Goal: Task Accomplishment & Management: Manage account settings

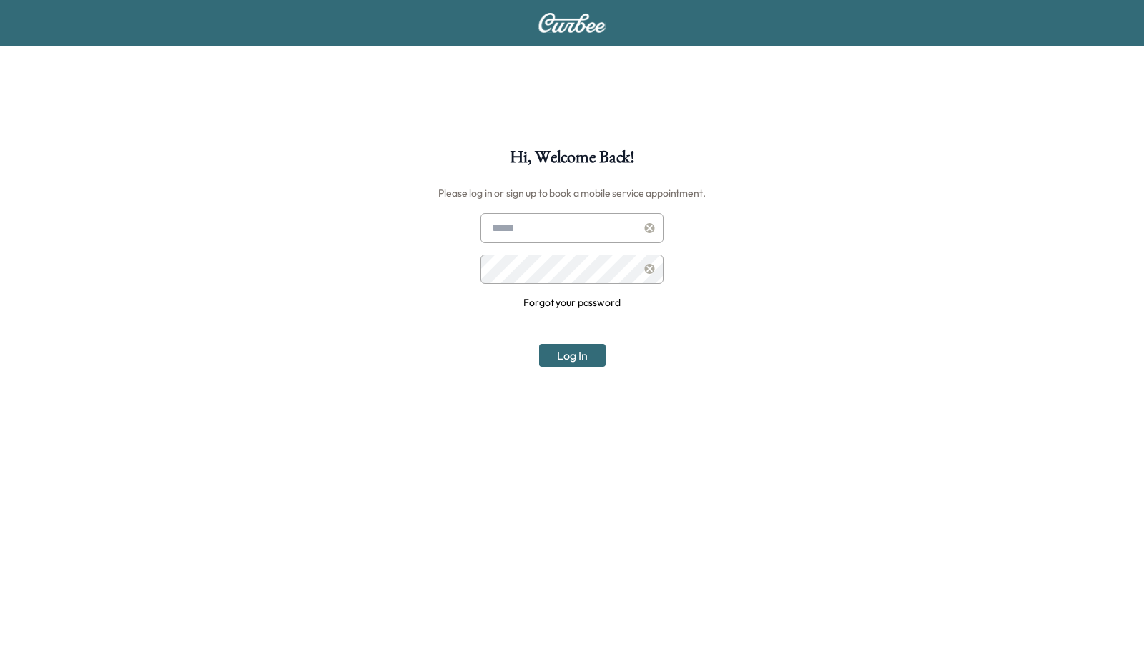
type input "**********"
click at [569, 304] on link "Forgot your password" at bounding box center [571, 302] width 97 height 13
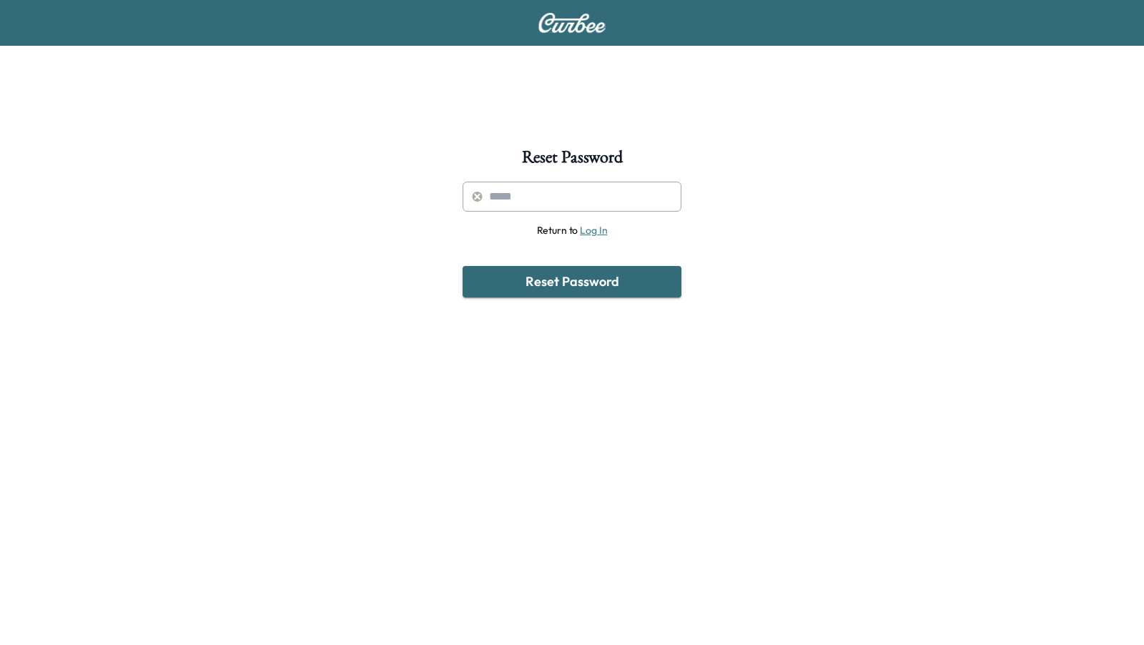
click at [539, 194] on input "text" at bounding box center [572, 197] width 219 height 30
paste input "**********"
type input "**********"
click at [557, 287] on button "Reset Password" at bounding box center [572, 281] width 219 height 31
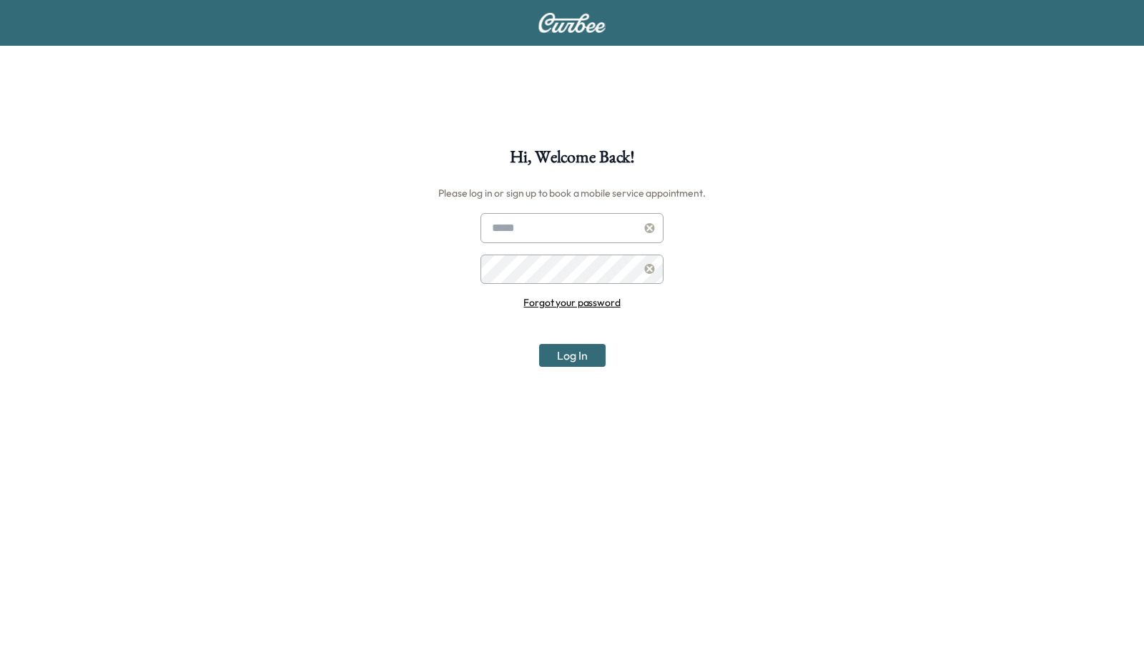
type input "**********"
click at [565, 355] on button "Log In" at bounding box center [572, 355] width 67 height 23
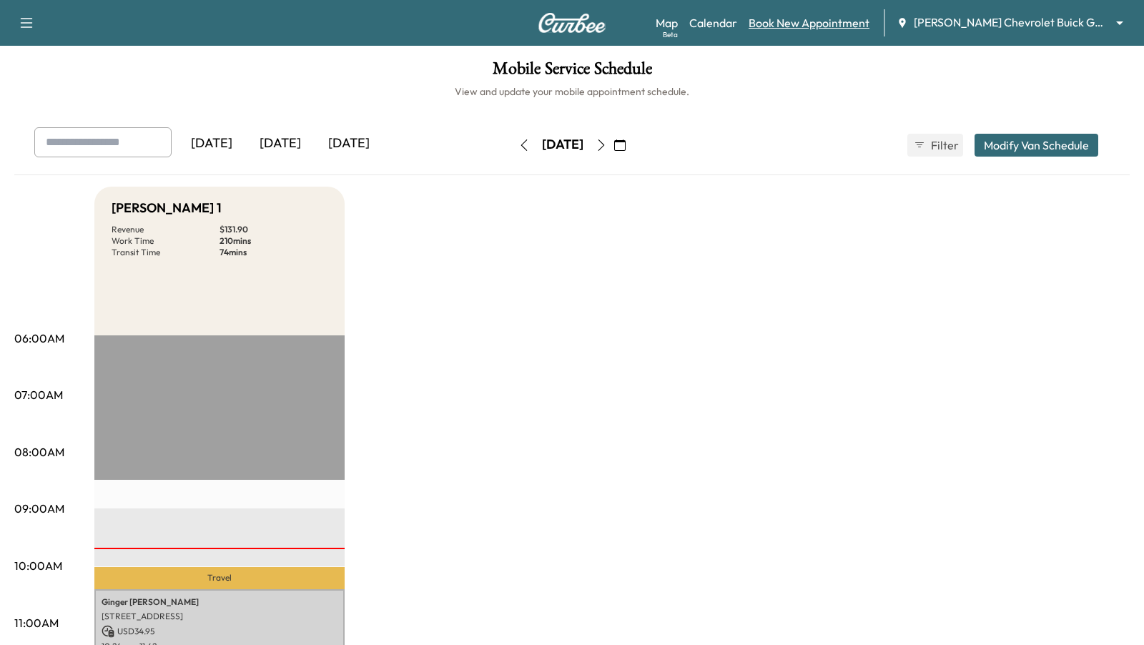
click at [797, 24] on link "Book New Appointment" at bounding box center [809, 22] width 121 height 17
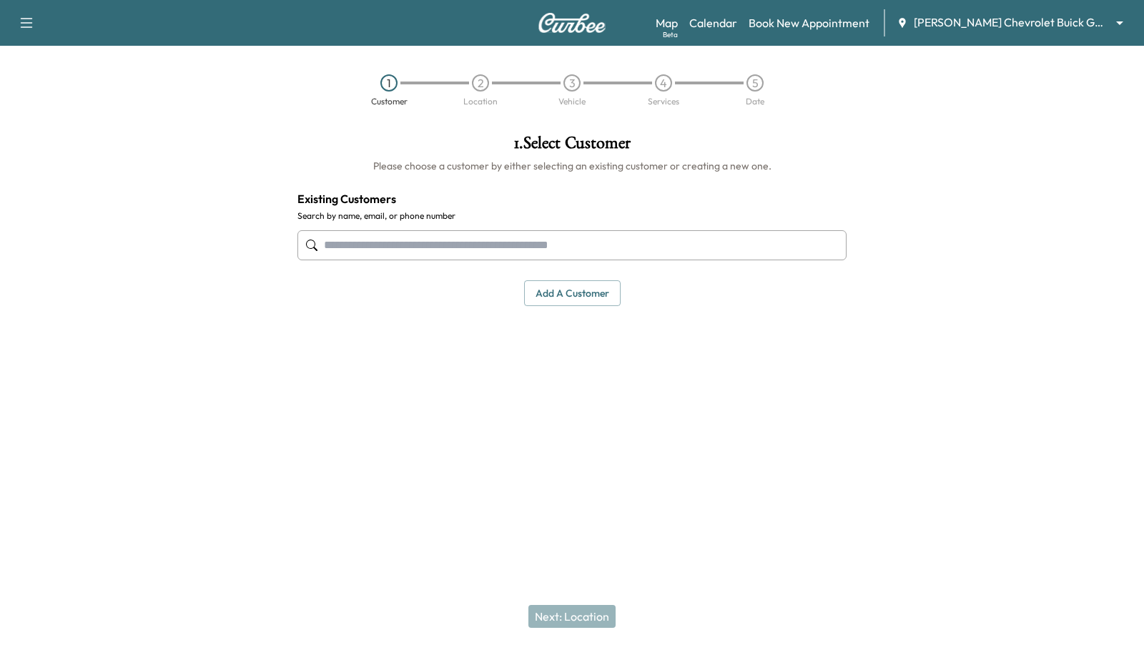
click at [534, 247] on input "text" at bounding box center [571, 245] width 549 height 30
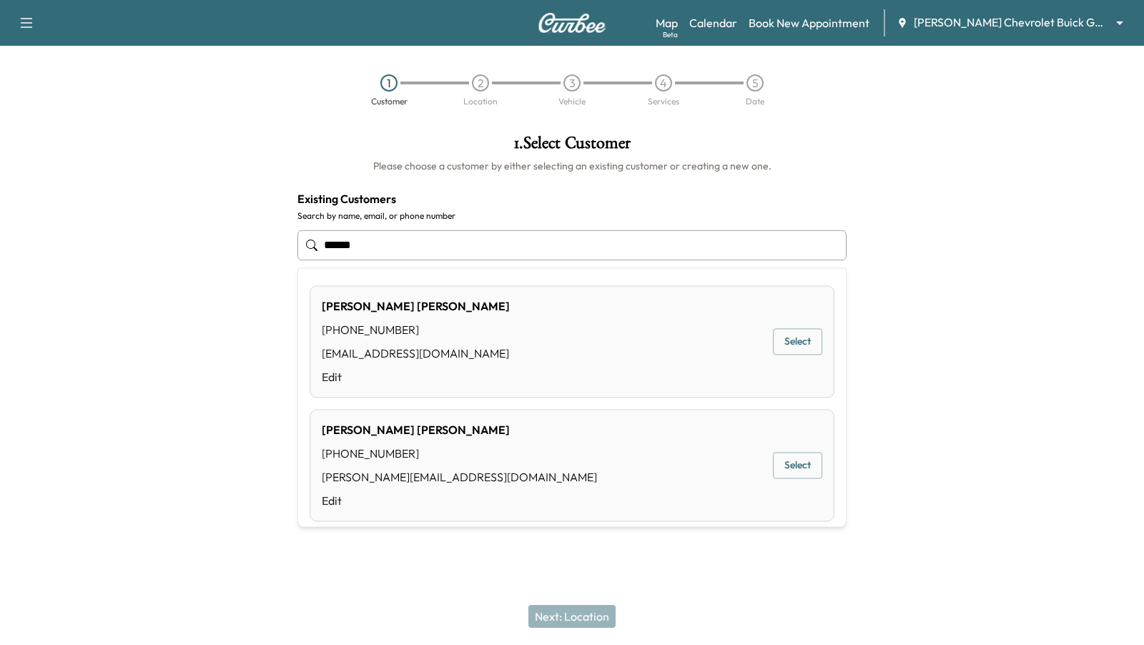
click at [623, 367] on div "[PERSON_NAME] [PHONE_NUMBER] [EMAIL_ADDRESS][DOMAIN_NAME] Edit Select" at bounding box center [572, 341] width 525 height 112
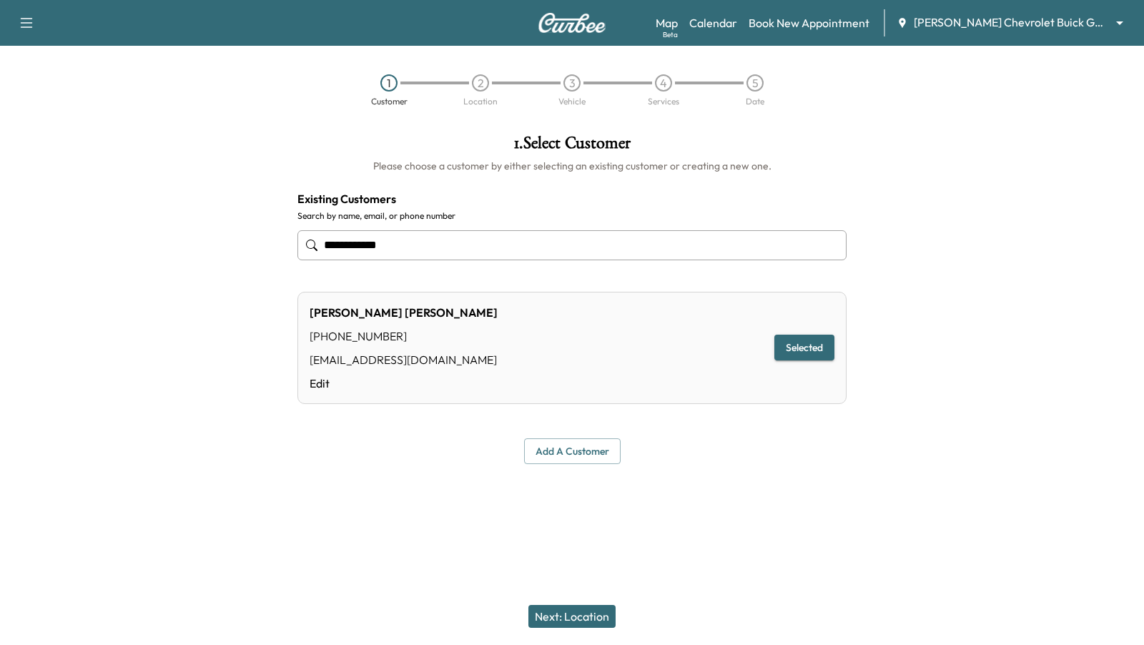
type input "**********"
click at [588, 612] on button "Next: Location" at bounding box center [571, 616] width 87 height 23
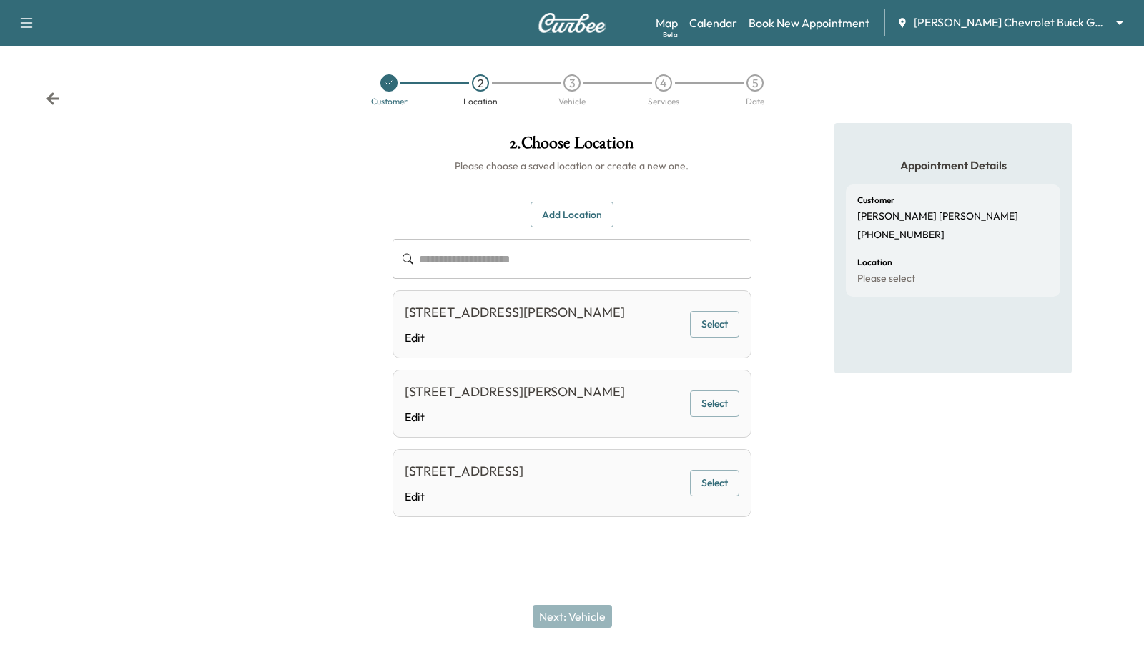
click at [714, 496] on button "Select" at bounding box center [714, 483] width 49 height 26
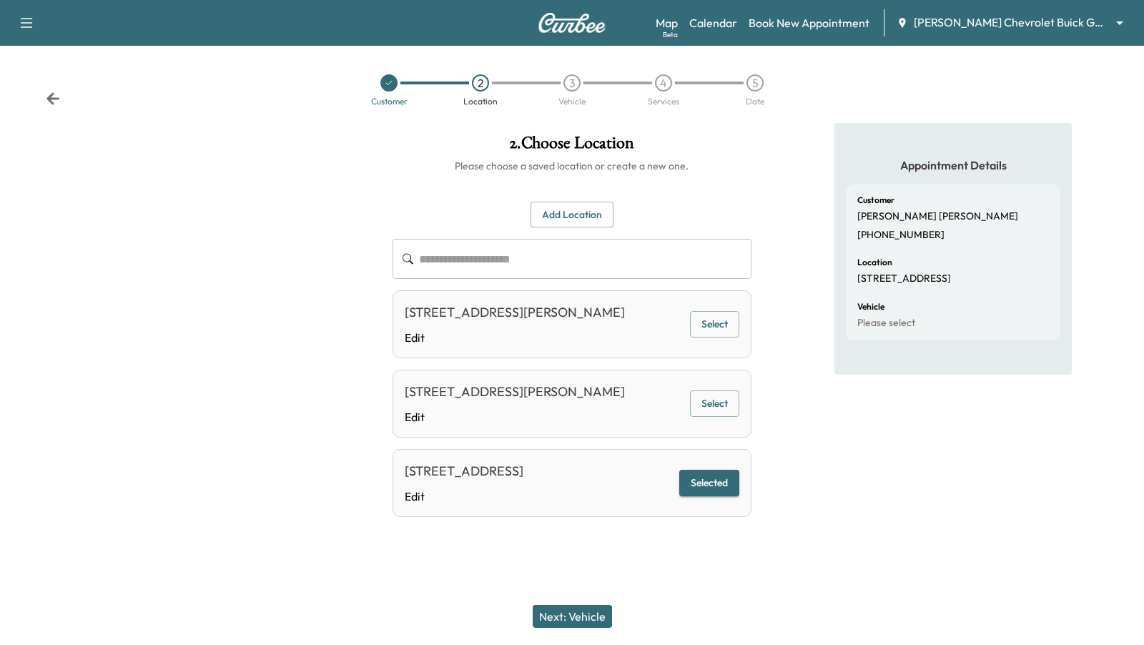
click at [566, 622] on button "Next: Vehicle" at bounding box center [572, 616] width 79 height 23
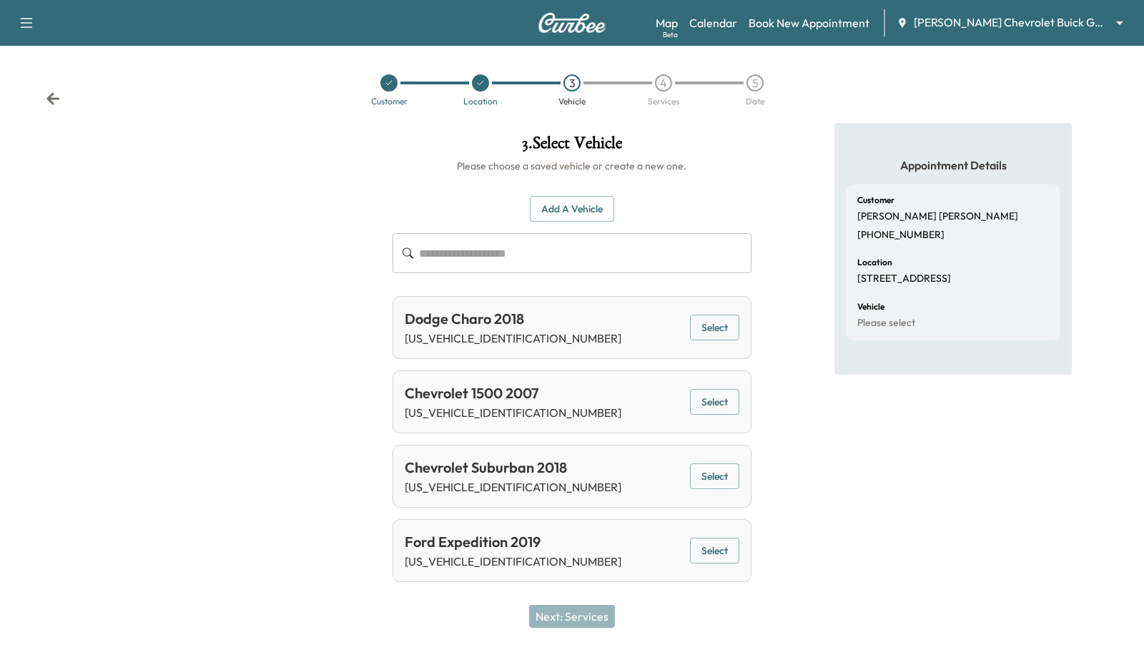
click at [716, 471] on button "Select" at bounding box center [714, 476] width 49 height 26
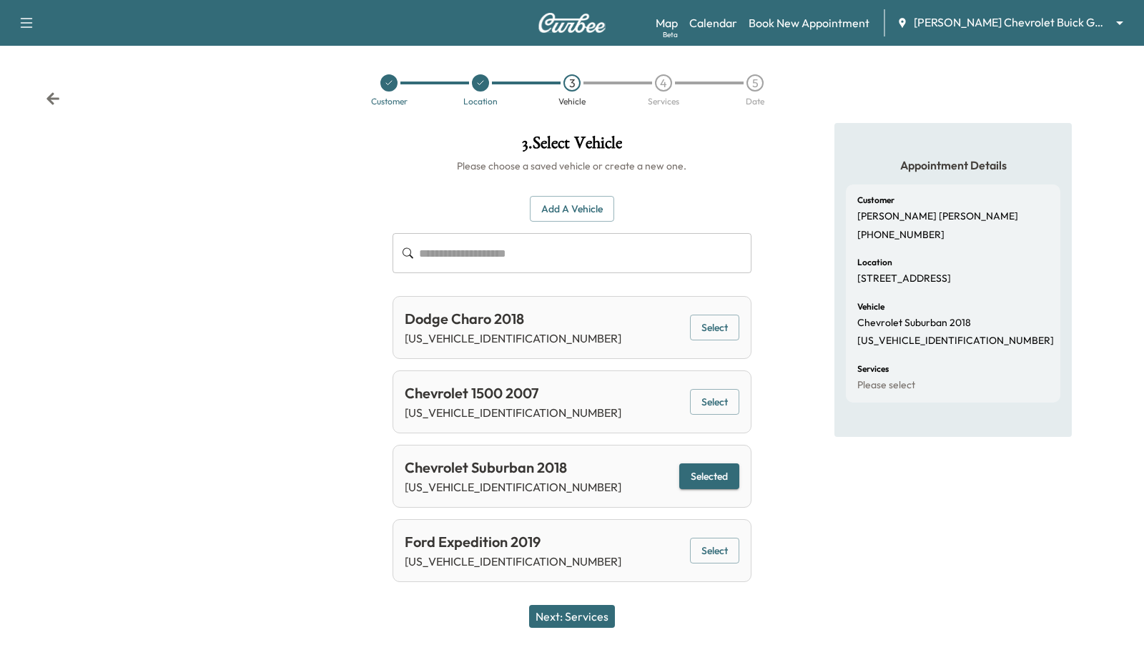
click at [565, 614] on button "Next: Services" at bounding box center [572, 616] width 86 height 23
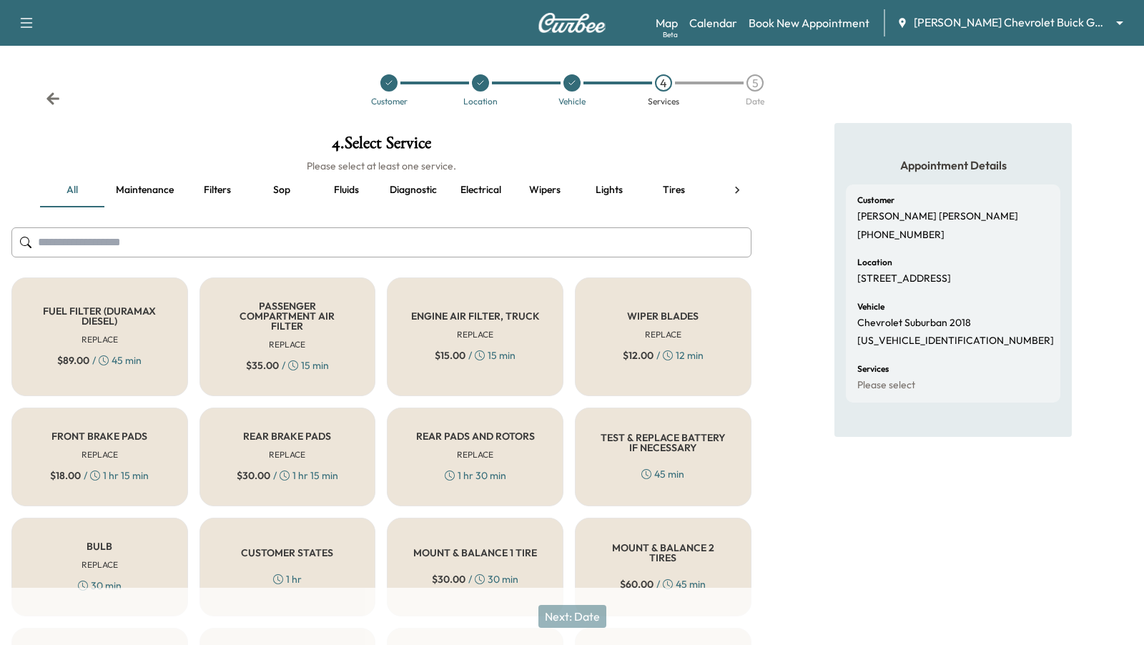
click at [147, 187] on button "Maintenance" at bounding box center [144, 190] width 81 height 34
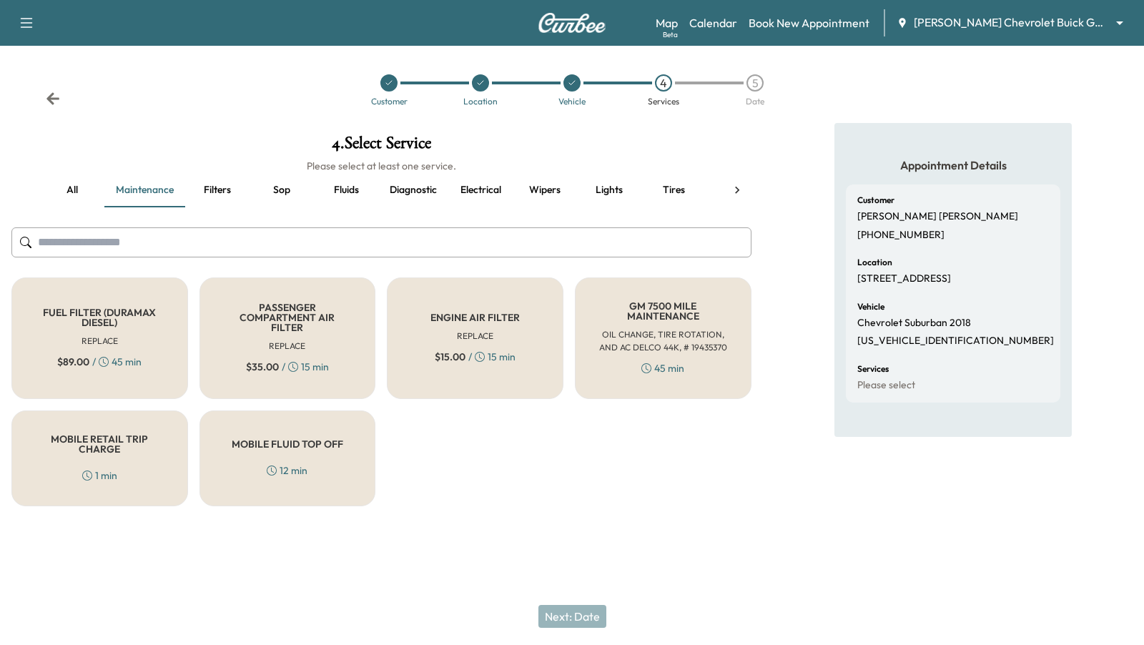
click at [222, 187] on button "Filters" at bounding box center [217, 190] width 64 height 34
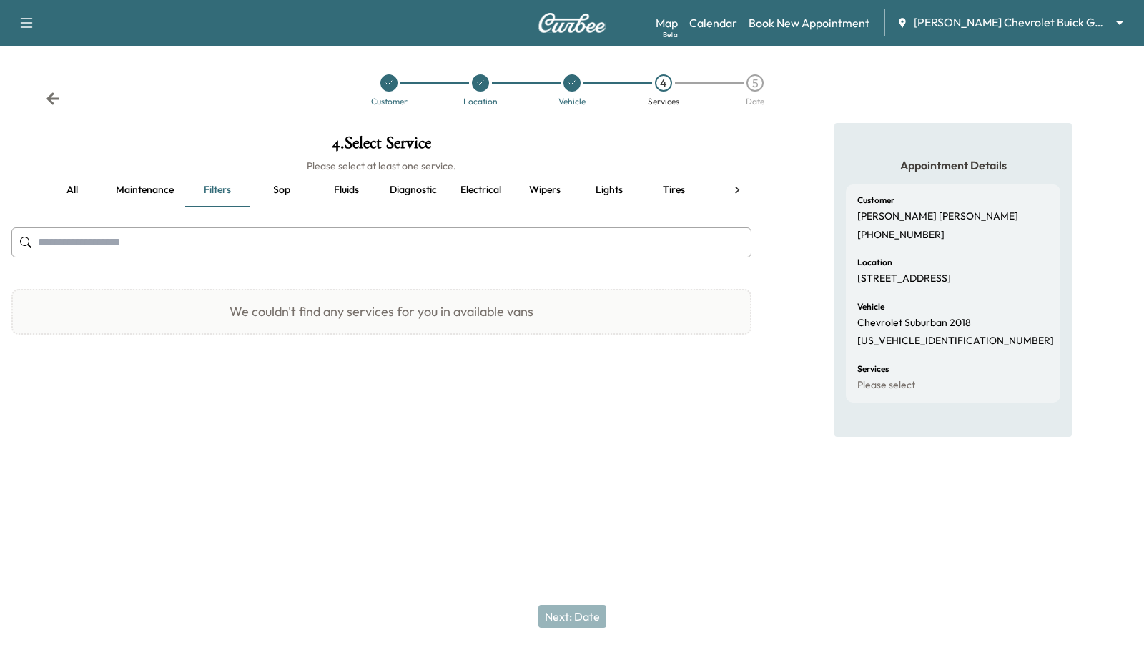
click at [276, 191] on button "Sop" at bounding box center [282, 190] width 64 height 34
click at [343, 191] on button "Fluids" at bounding box center [346, 190] width 64 height 34
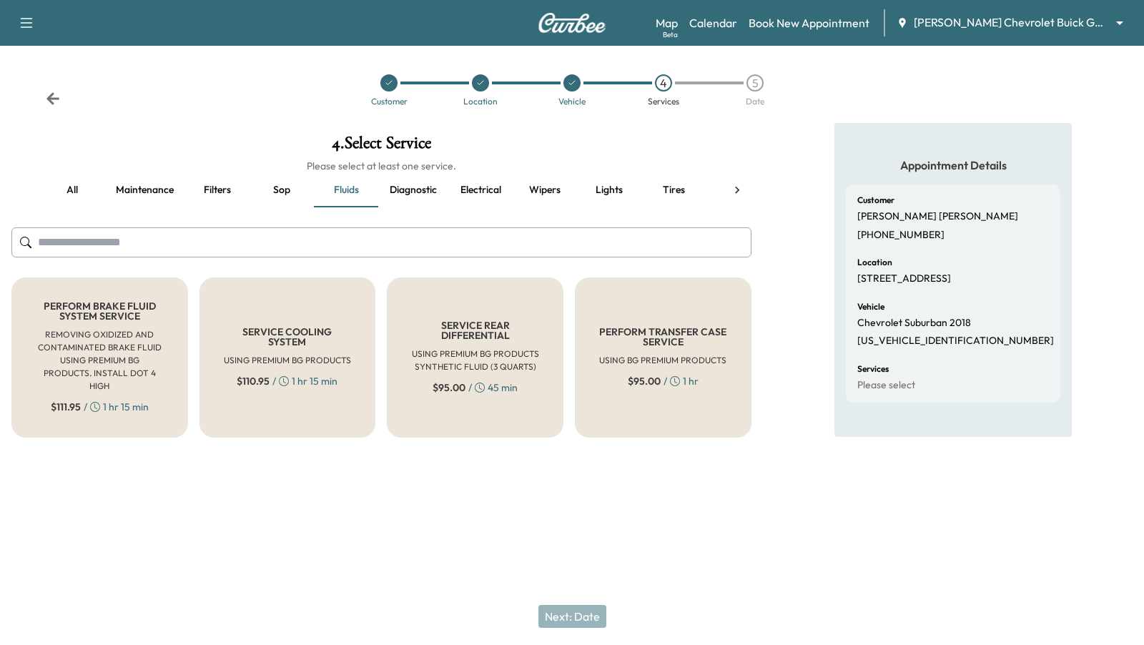
click at [411, 187] on button "Diagnostic" at bounding box center [413, 190] width 70 height 34
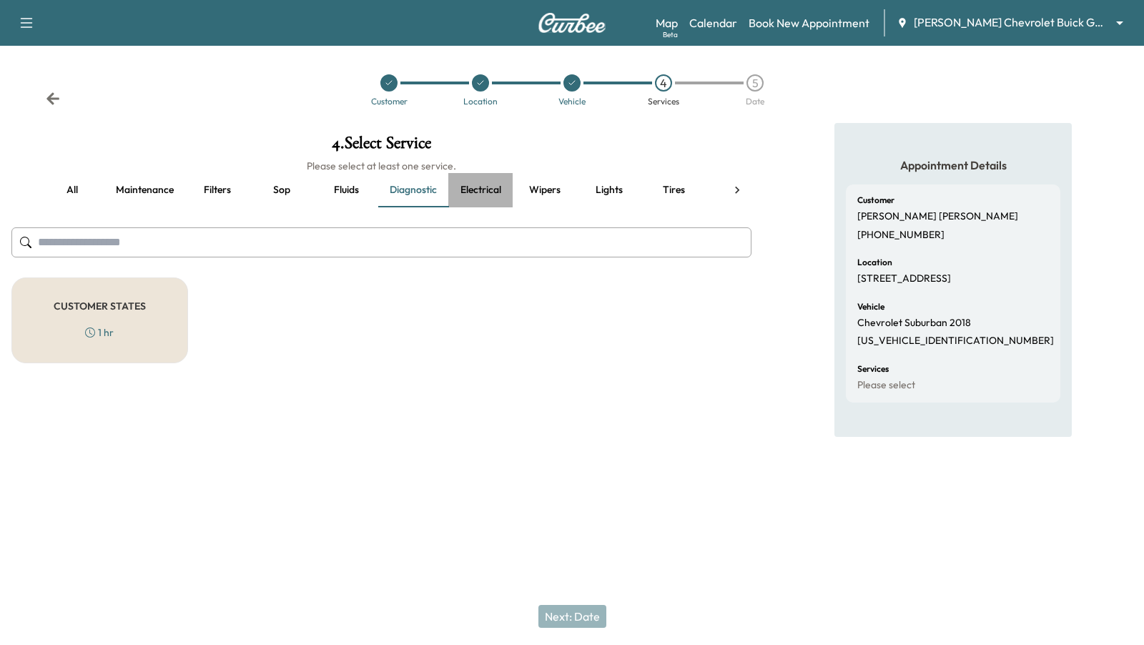
click at [472, 190] on button "Electrical" at bounding box center [480, 190] width 64 height 34
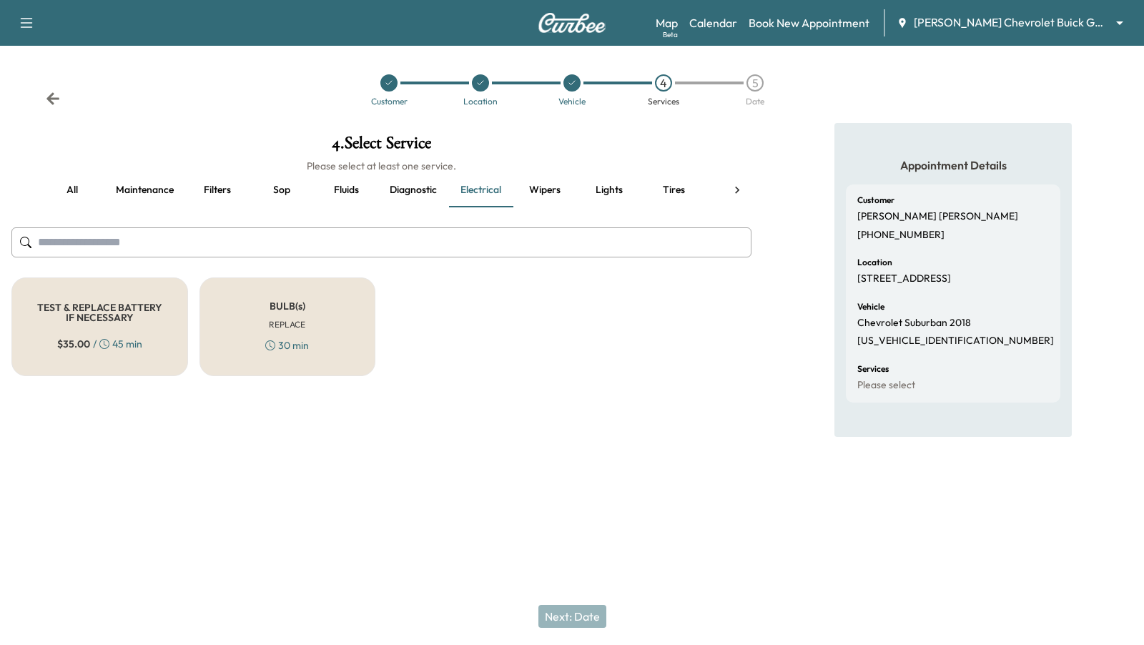
click at [544, 186] on button "Wipers" at bounding box center [545, 190] width 64 height 34
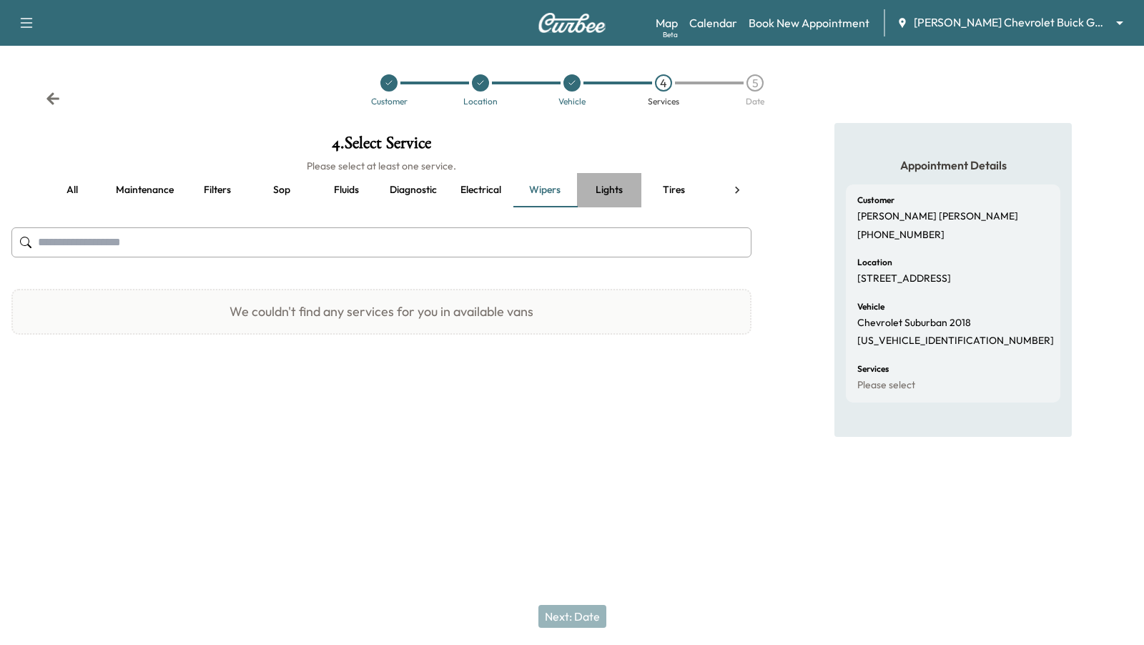
click at [607, 187] on button "Lights" at bounding box center [609, 190] width 64 height 34
click at [671, 183] on button "Tires" at bounding box center [673, 190] width 64 height 34
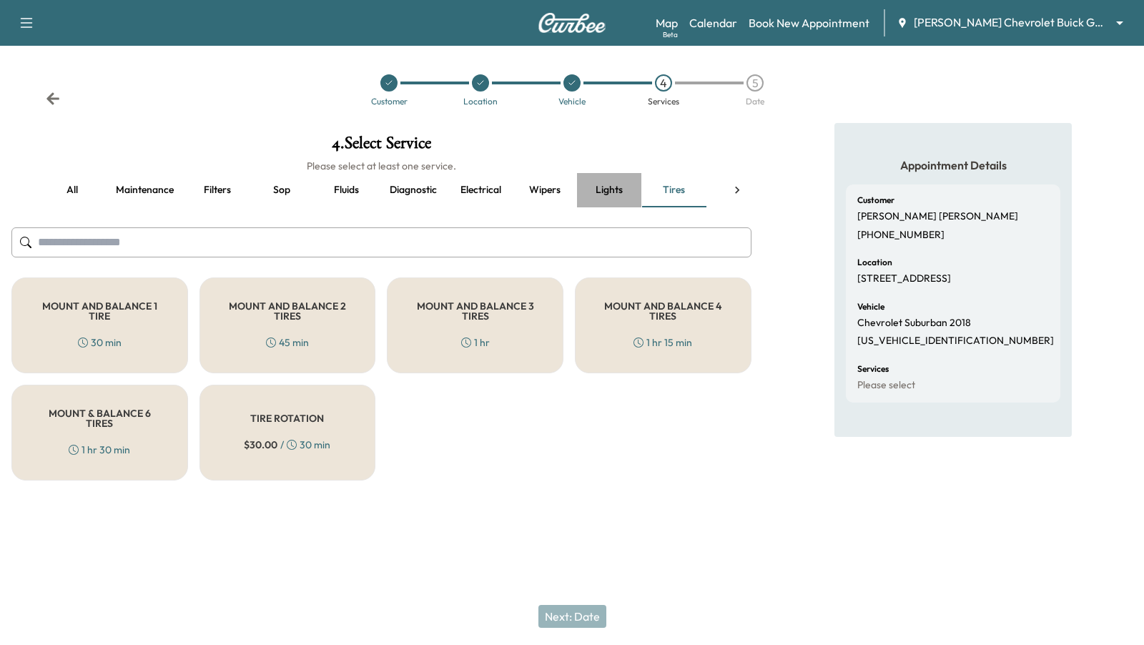
click at [607, 186] on button "Lights" at bounding box center [609, 190] width 64 height 34
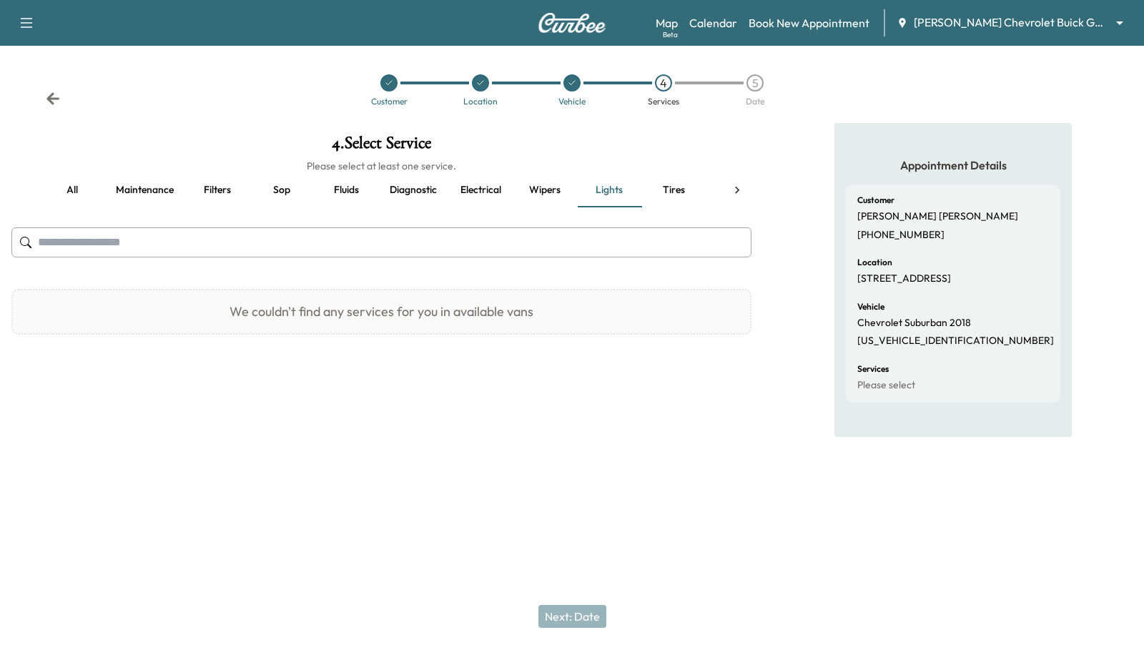
click at [548, 189] on button "Wipers" at bounding box center [545, 190] width 64 height 34
click at [468, 189] on button "Electrical" at bounding box center [480, 190] width 64 height 34
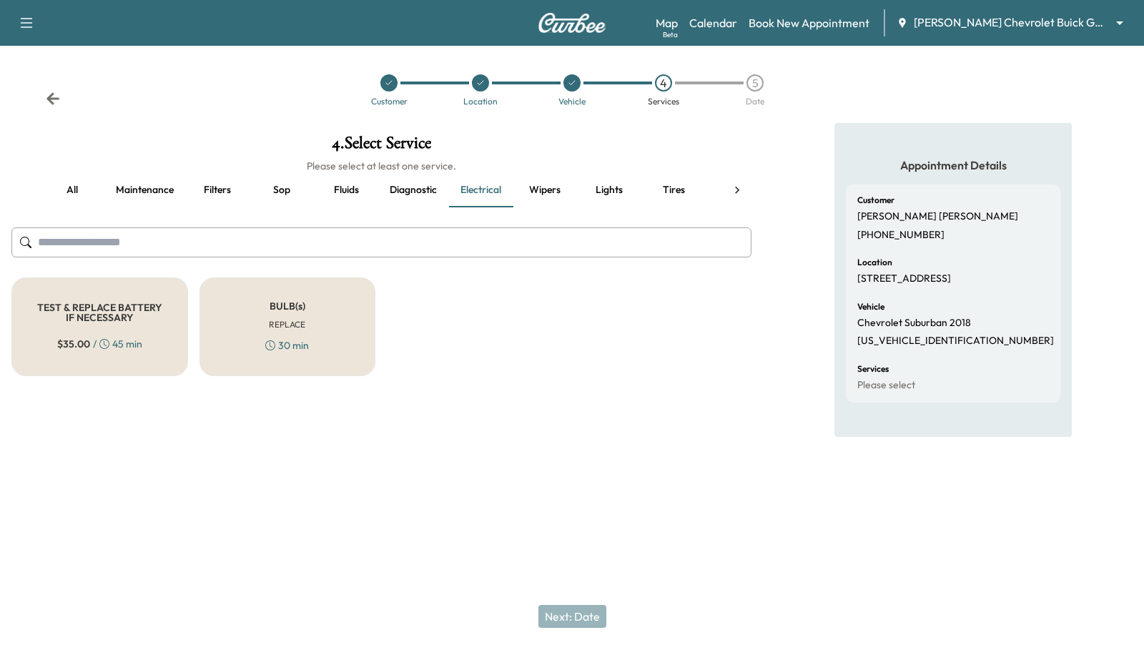
click at [413, 189] on button "Diagnostic" at bounding box center [413, 190] width 70 height 34
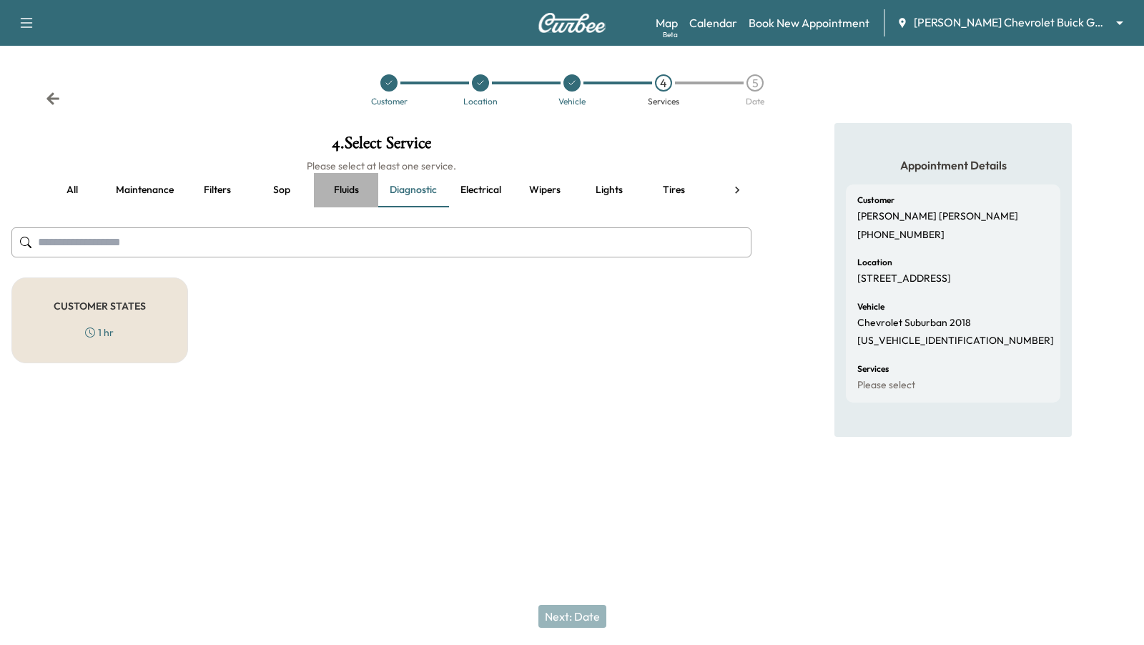
click at [338, 188] on button "Fluids" at bounding box center [346, 190] width 64 height 34
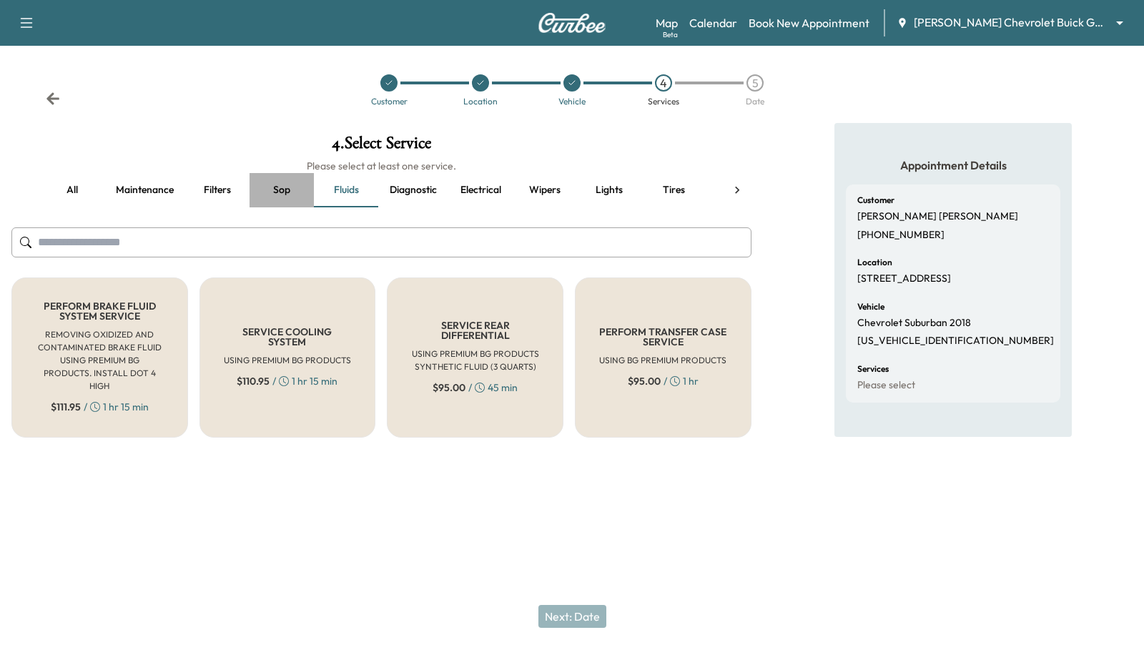
click at [279, 187] on button "Sop" at bounding box center [282, 190] width 64 height 34
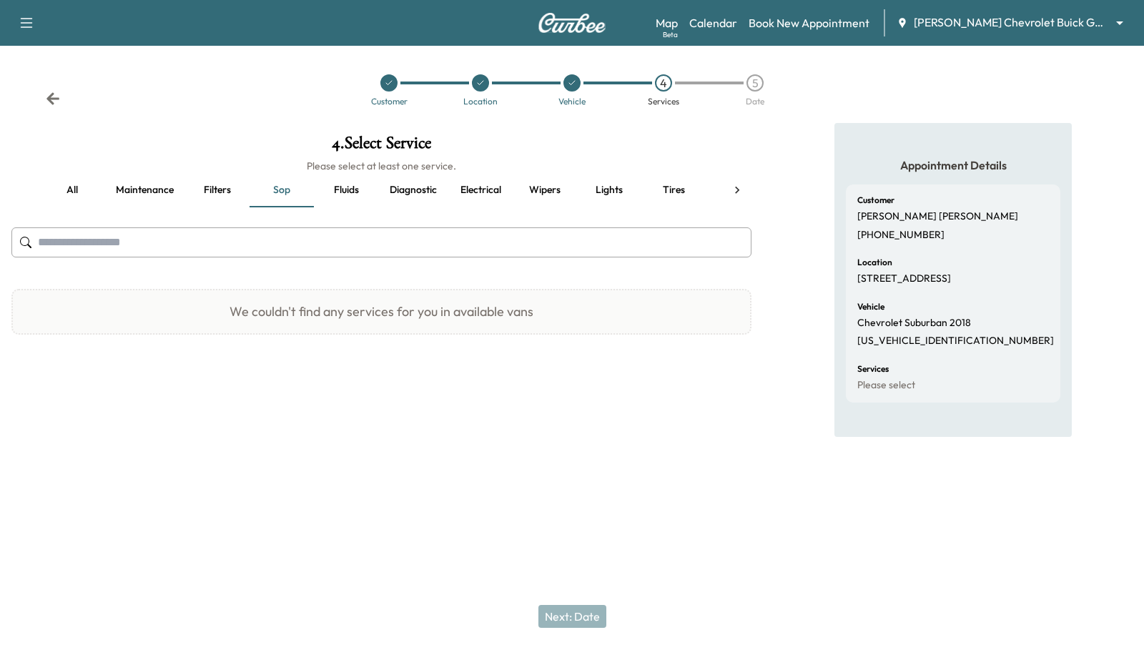
click at [741, 188] on icon at bounding box center [737, 190] width 14 height 14
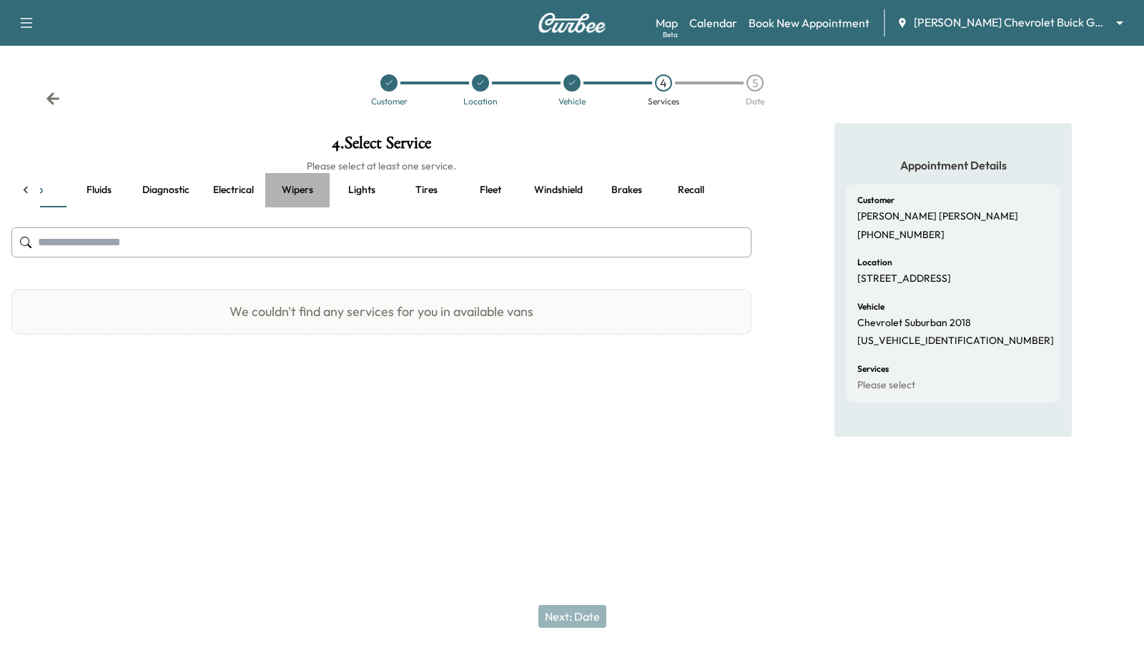
click at [297, 187] on button "Wipers" at bounding box center [297, 190] width 64 height 34
click at [355, 187] on button "Lights" at bounding box center [362, 190] width 64 height 34
click at [433, 184] on button "Tires" at bounding box center [426, 190] width 64 height 34
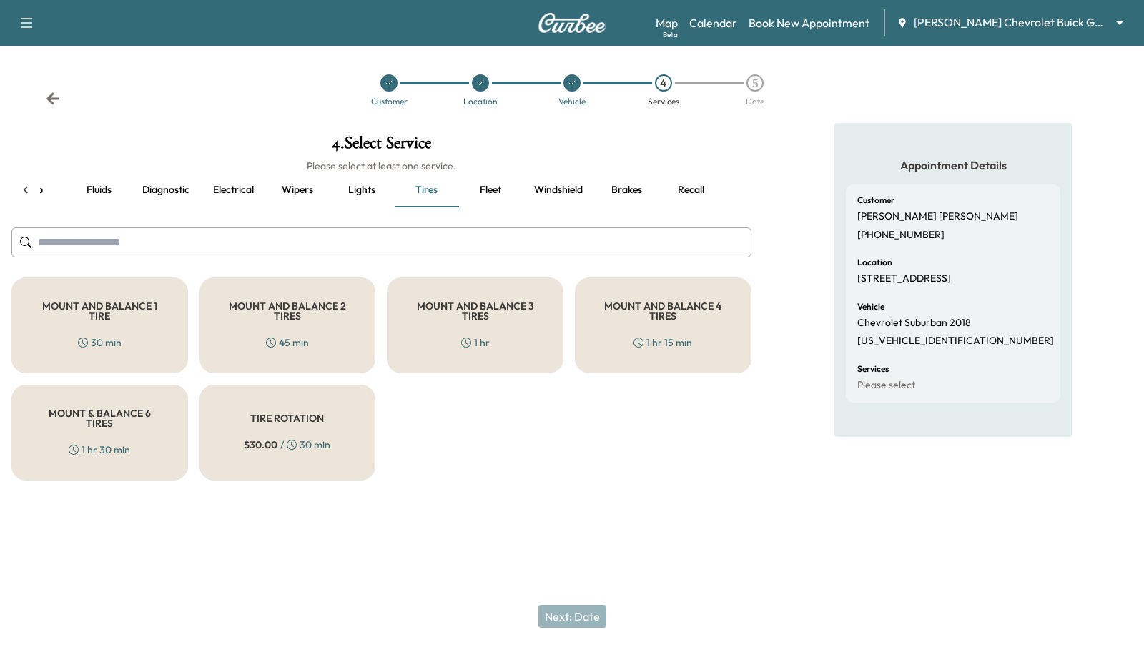
click at [485, 179] on button "Fleet" at bounding box center [490, 190] width 64 height 34
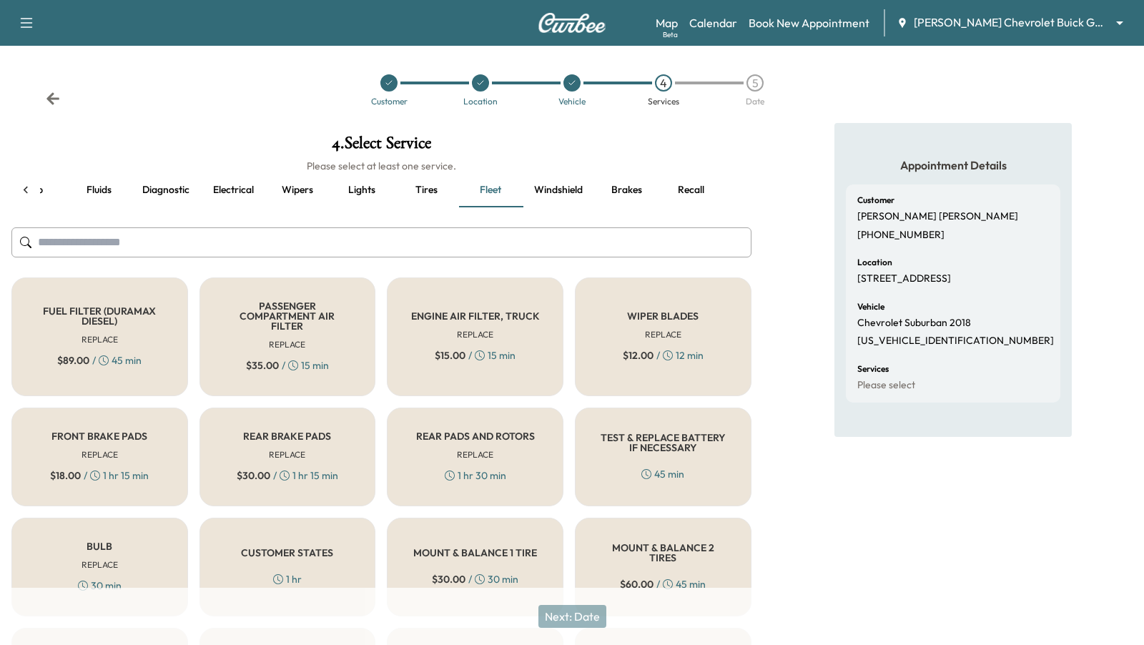
click at [561, 186] on button "Windshield" at bounding box center [559, 190] width 72 height 34
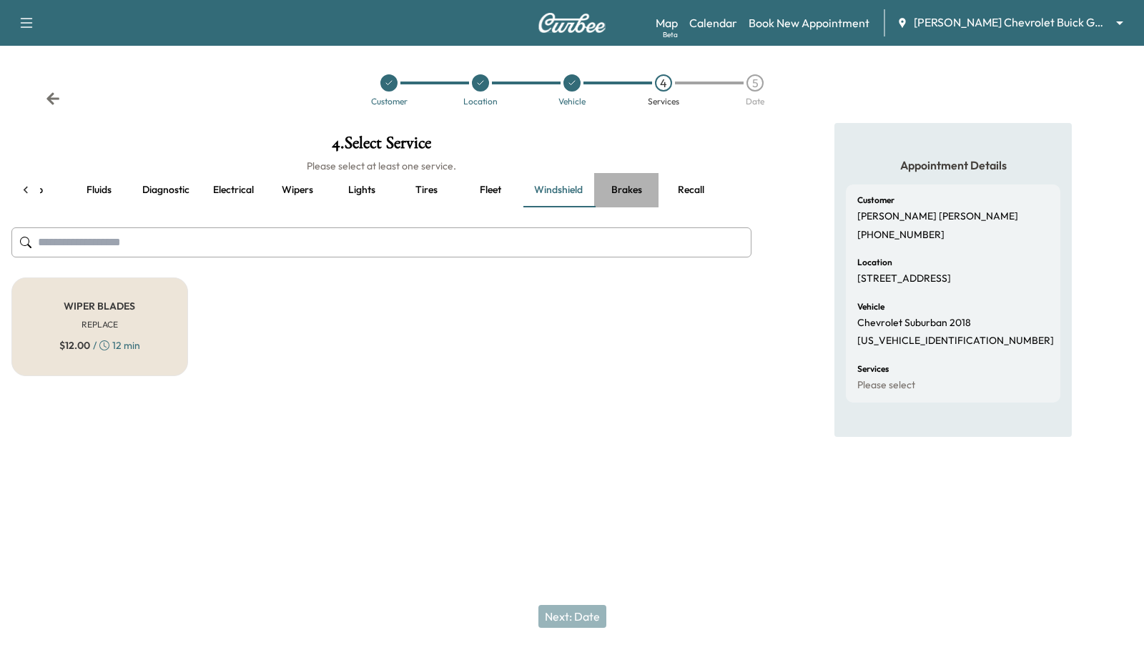
click at [628, 190] on button "Brakes" at bounding box center [626, 190] width 64 height 34
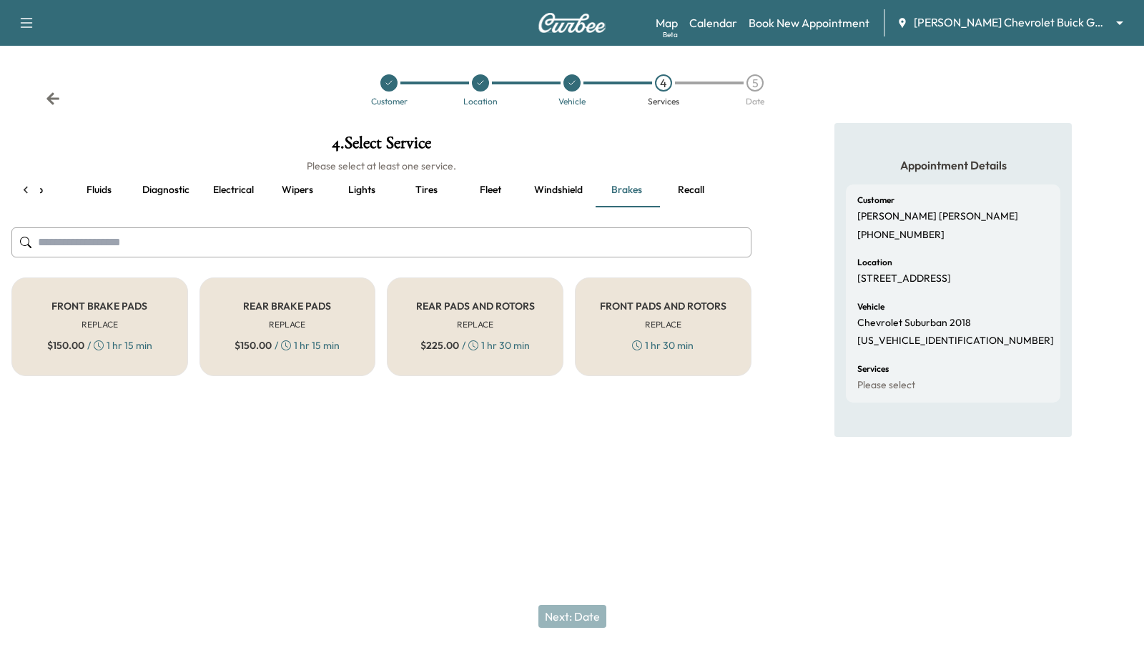
click at [691, 193] on button "Recall" at bounding box center [691, 190] width 64 height 34
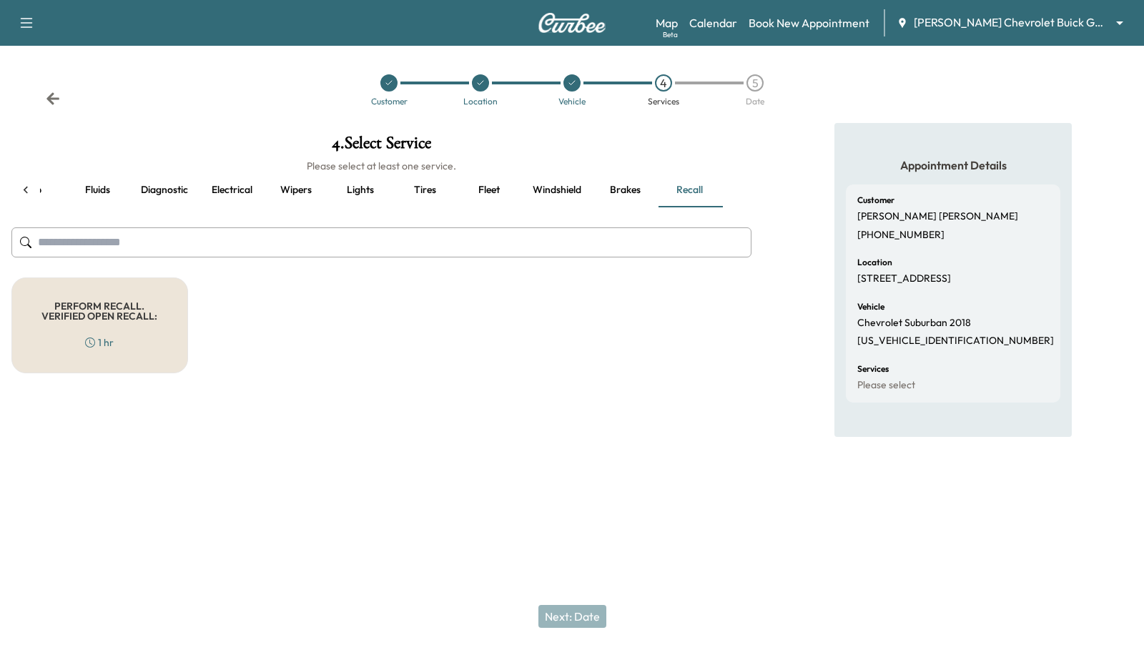
click at [51, 94] on icon at bounding box center [52, 98] width 13 height 12
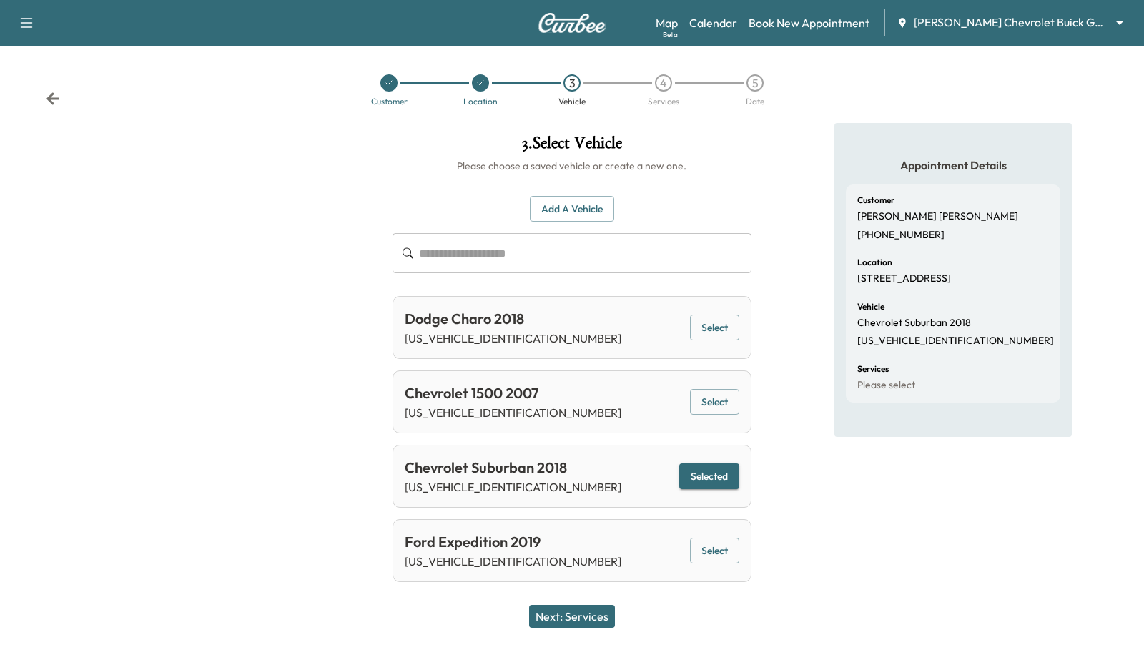
click at [50, 100] on icon at bounding box center [52, 98] width 13 height 12
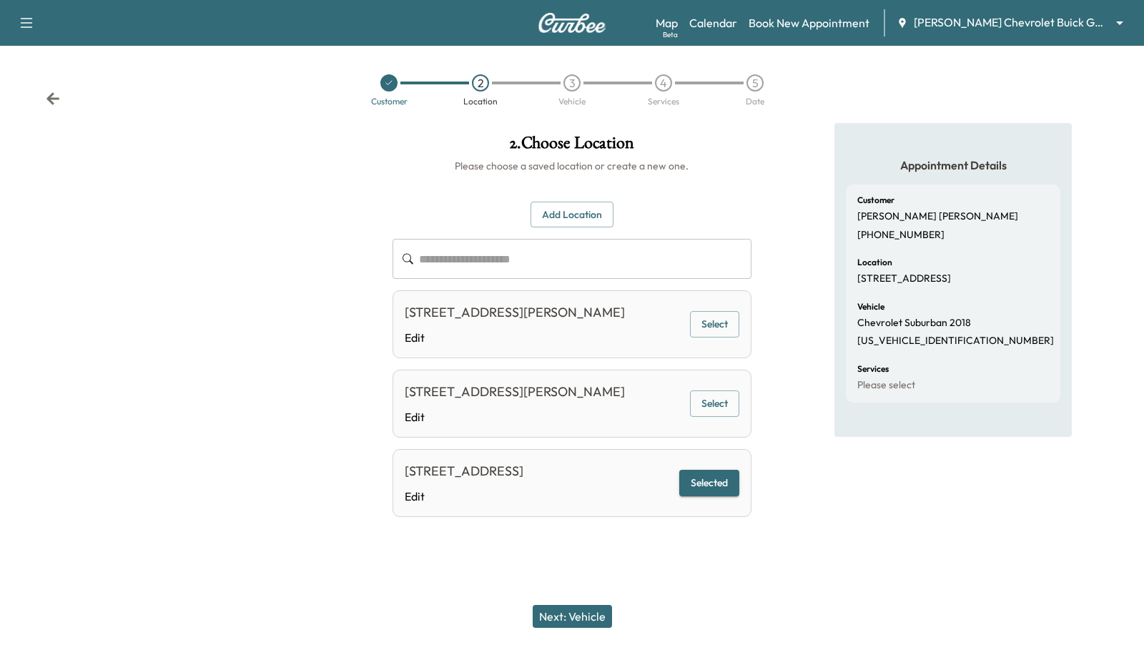
click at [50, 100] on icon at bounding box center [52, 98] width 13 height 12
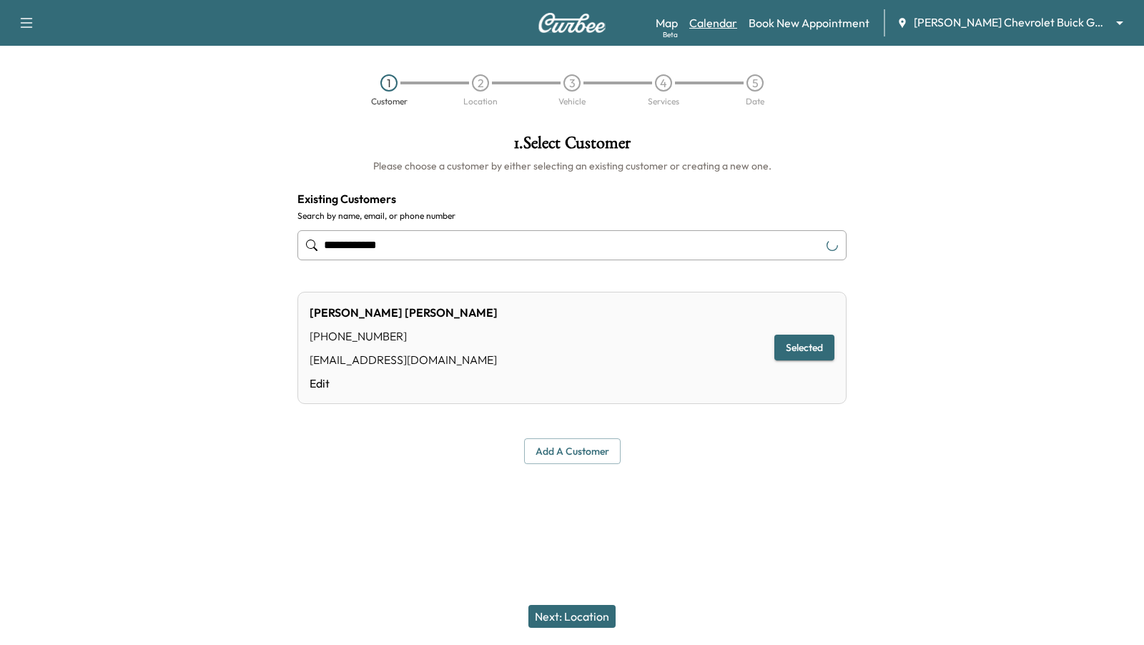
click at [737, 25] on link "Calendar" at bounding box center [713, 22] width 48 height 17
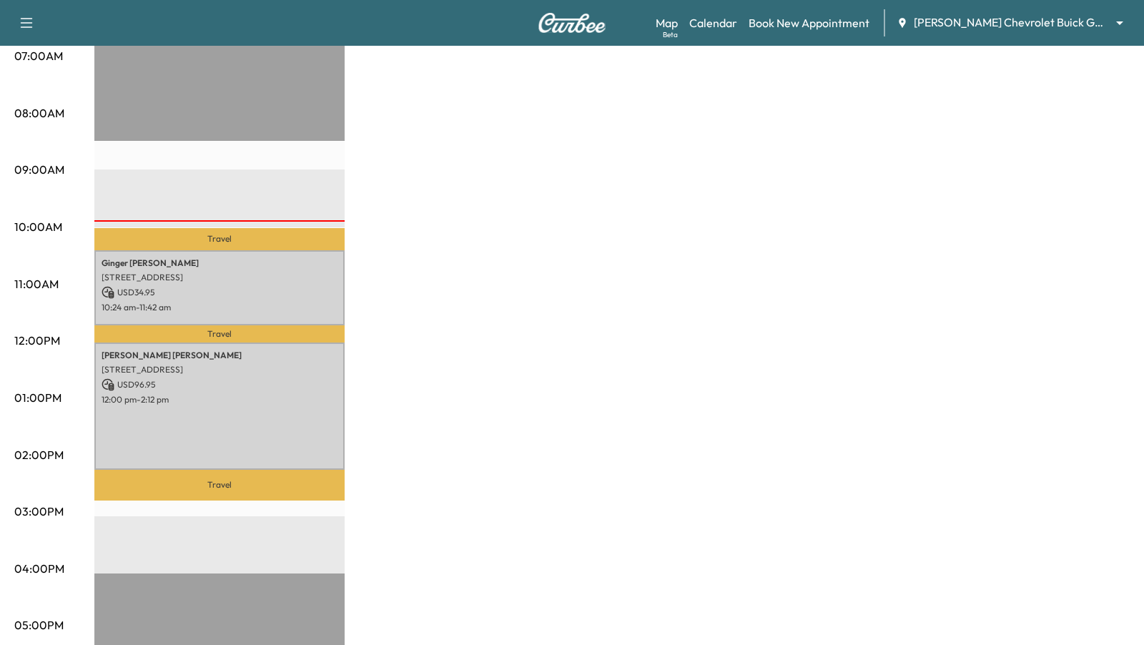
scroll to position [384, 0]
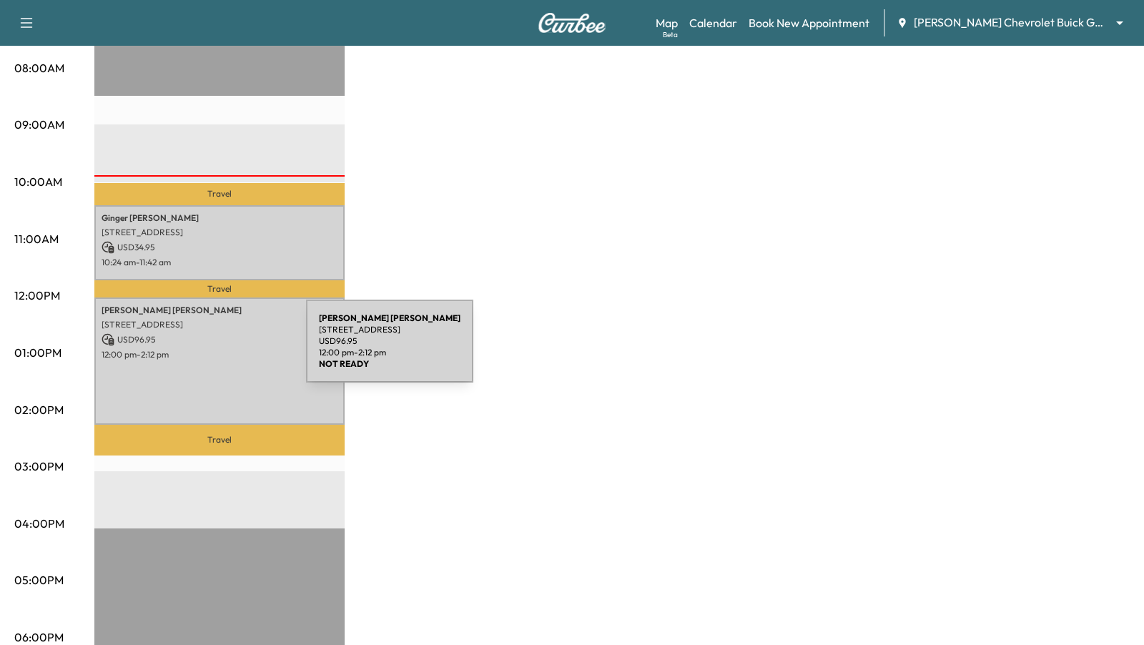
click at [215, 372] on div "[PERSON_NAME] [STREET_ADDRESS] USD 96.95 12:00 pm - 2:12 pm" at bounding box center [219, 360] width 250 height 127
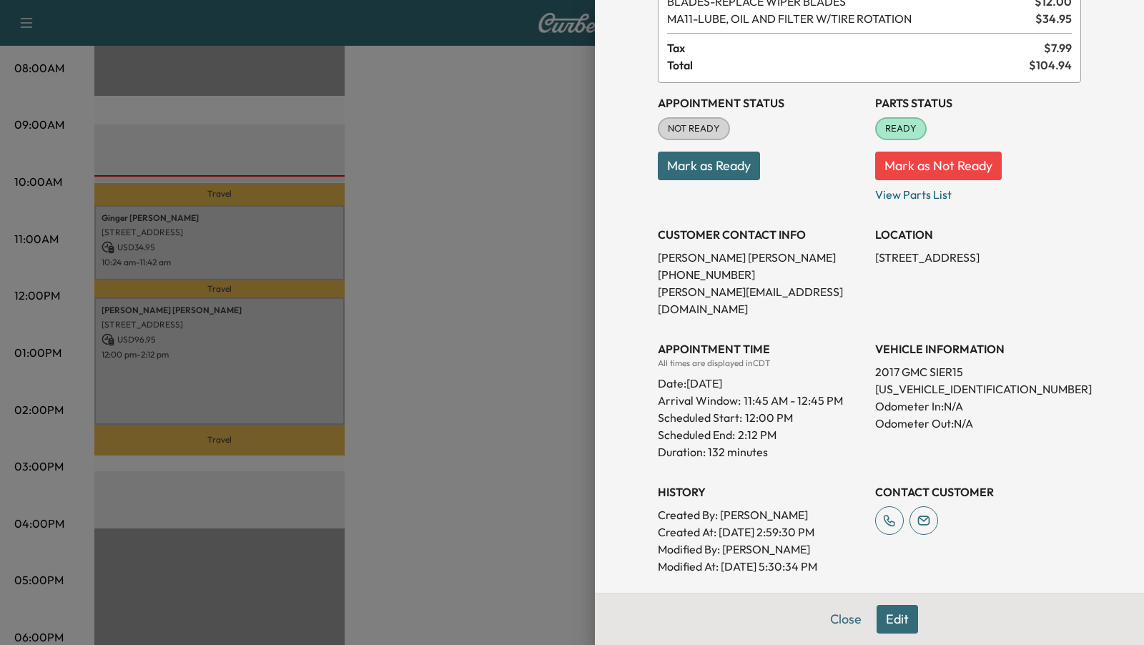
scroll to position [122, 0]
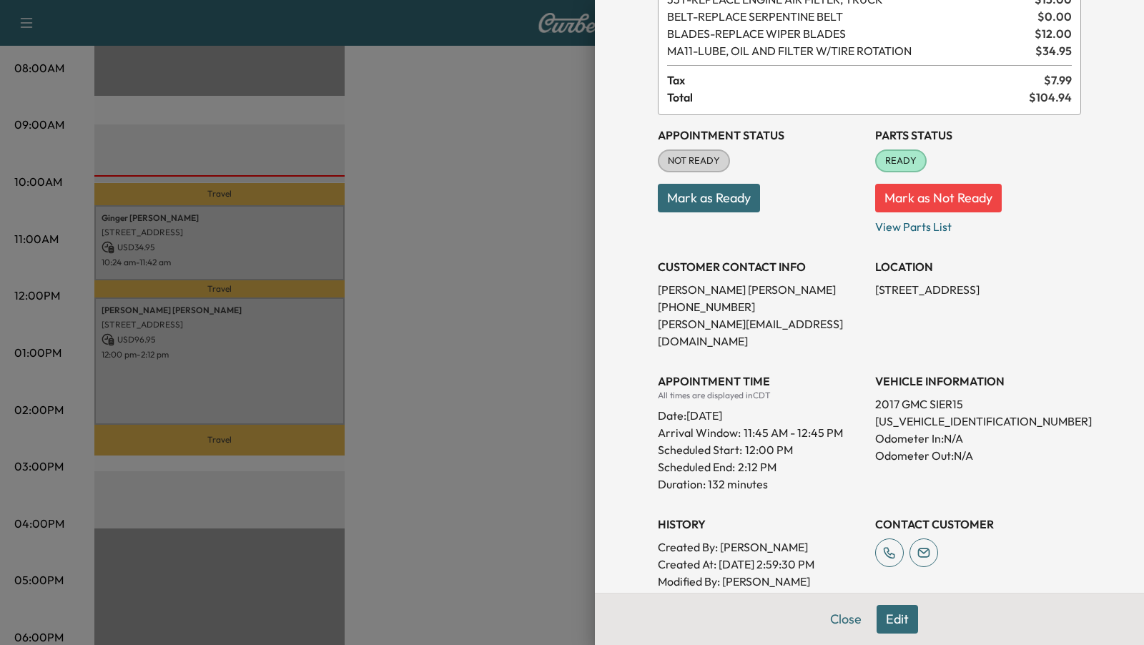
click at [383, 187] on div at bounding box center [572, 322] width 1144 height 645
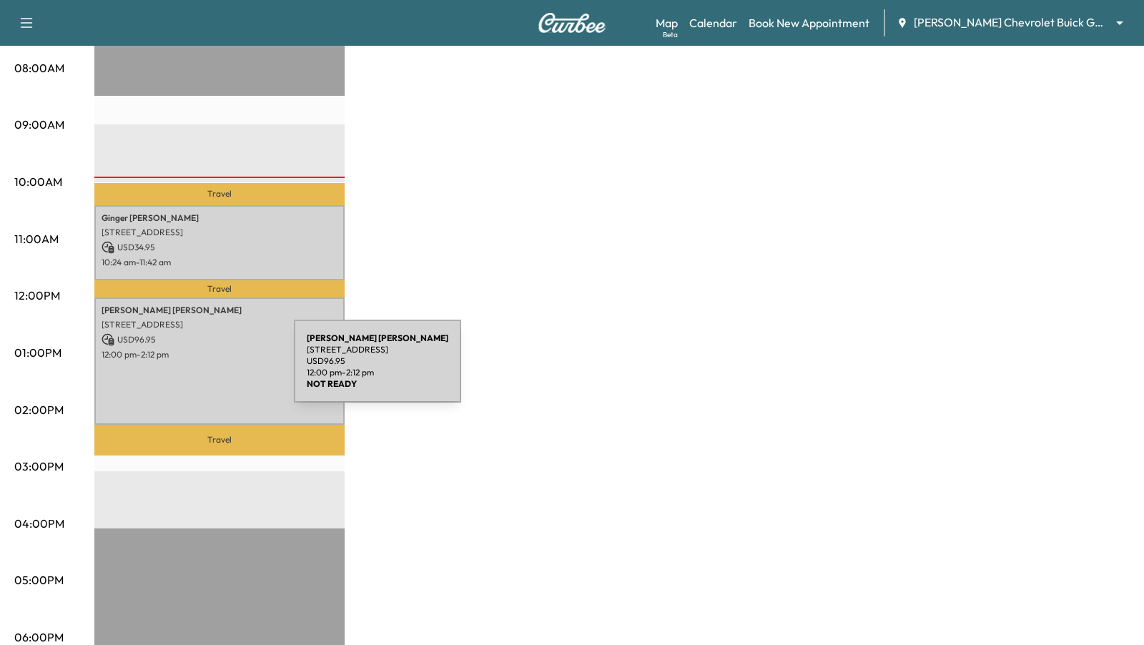
click at [187, 370] on div "[PERSON_NAME] [STREET_ADDRESS] USD 96.95 12:00 pm - 2:12 pm" at bounding box center [219, 360] width 250 height 127
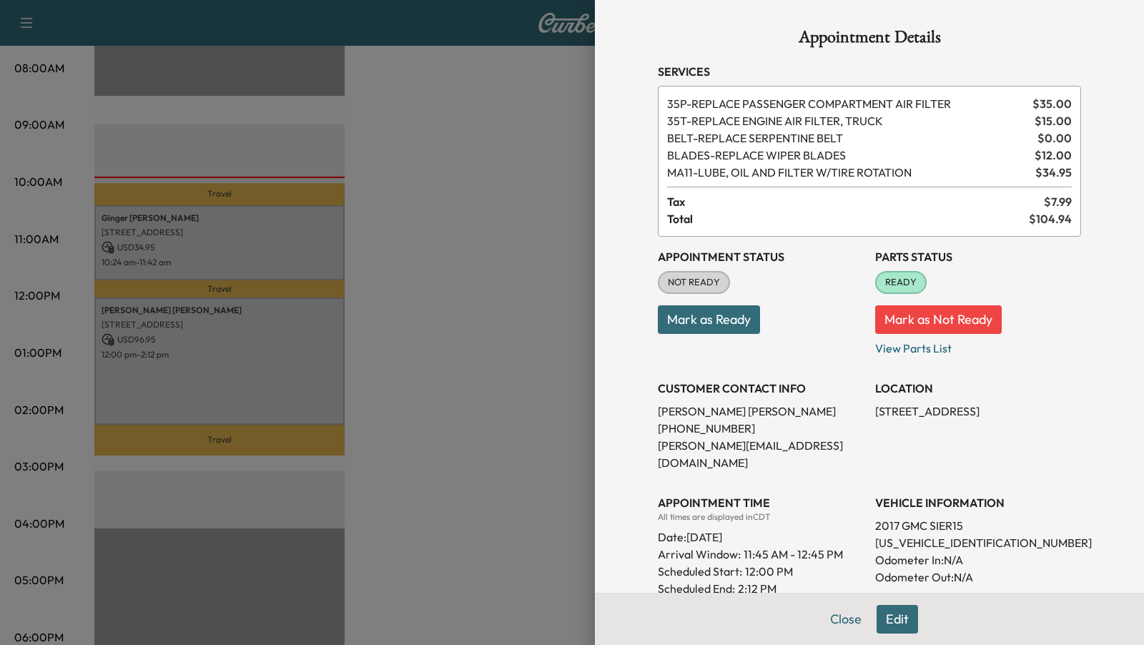
click at [503, 247] on div at bounding box center [572, 322] width 1144 height 645
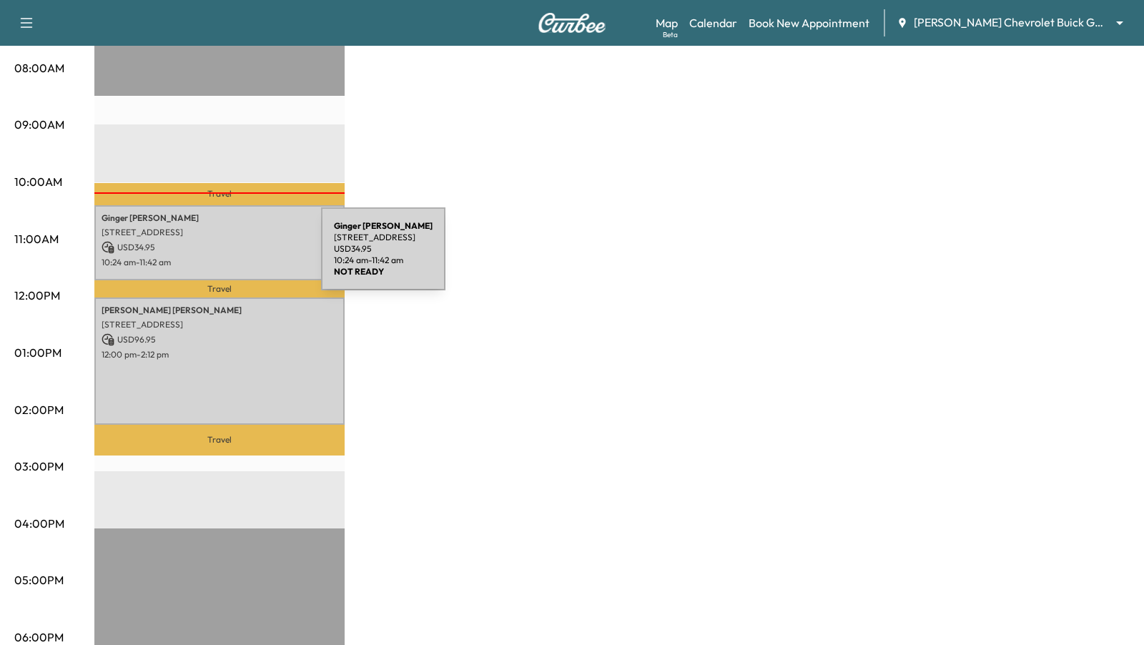
click at [214, 257] on p "10:24 am - 11:42 am" at bounding box center [220, 262] width 236 height 11
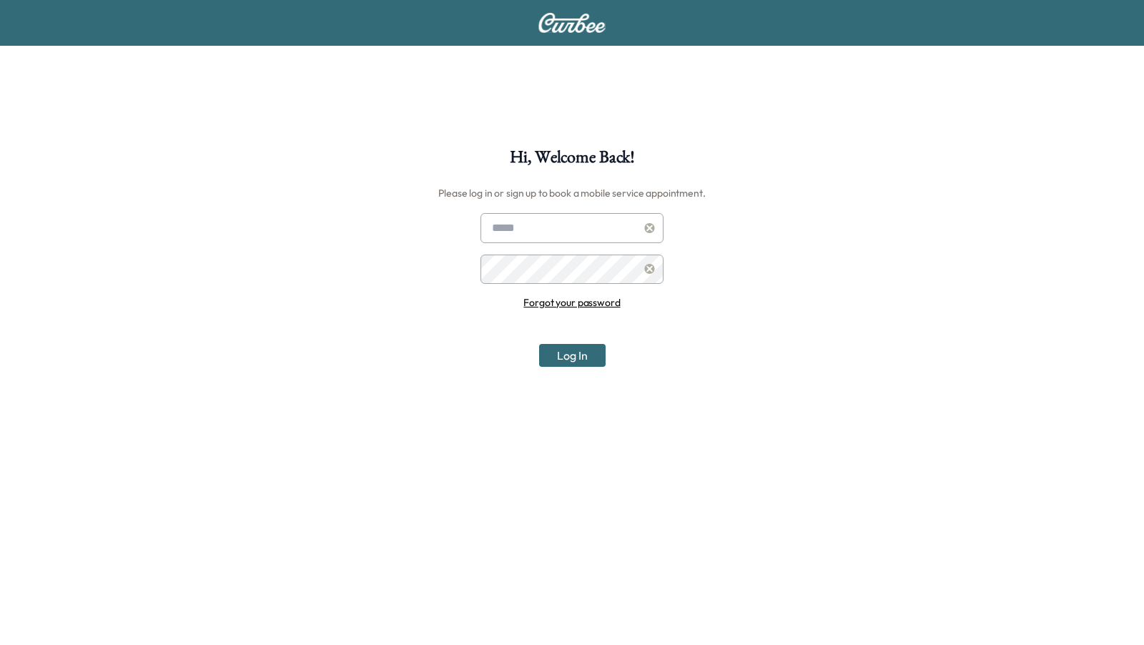
type input "**********"
click at [559, 300] on link "Forgot your password" at bounding box center [571, 302] width 97 height 13
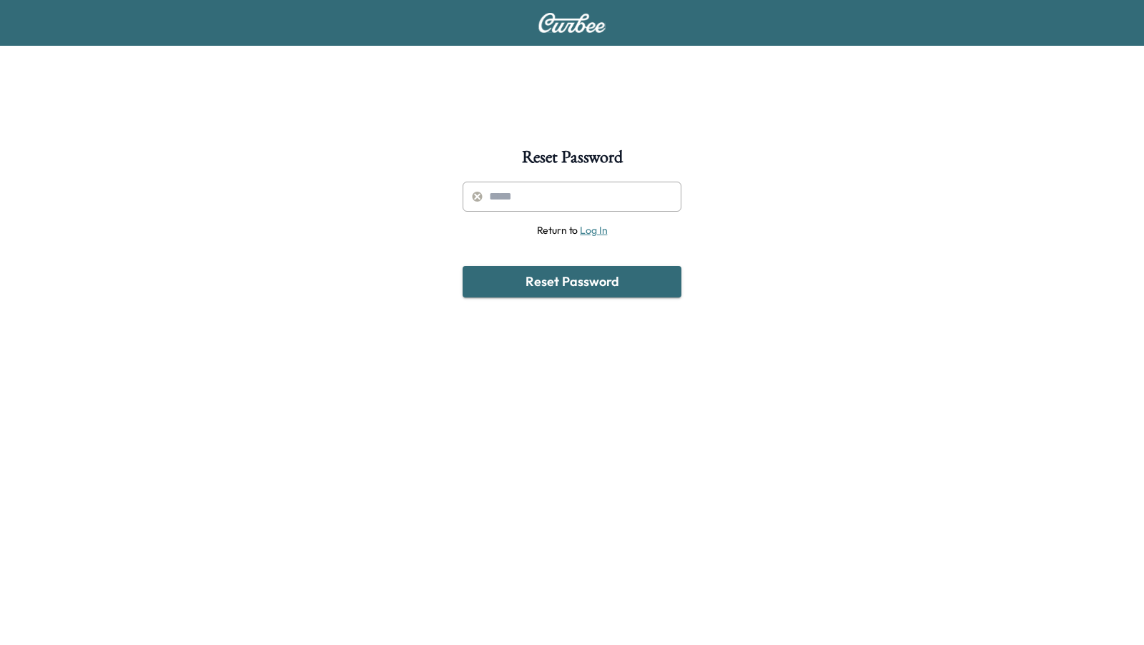
click at [507, 200] on input "text" at bounding box center [572, 197] width 219 height 30
paste input "**********"
type input "**********"
click at [560, 281] on button "Reset Password" at bounding box center [572, 281] width 219 height 31
